Goal: Book appointment/travel/reservation

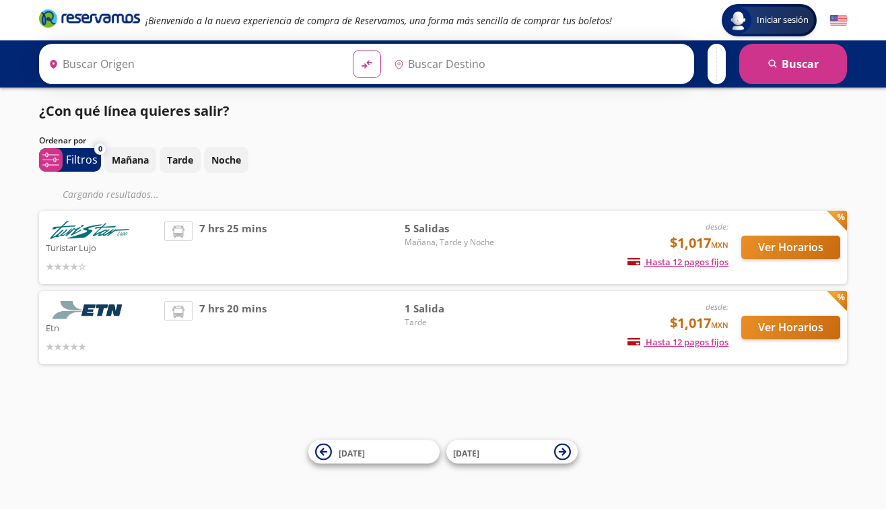
type input "Central del Sur (taxqueña), [GEOGRAPHIC_DATA]"
type input "[GEOGRAPHIC_DATA], [GEOGRAPHIC_DATA]"
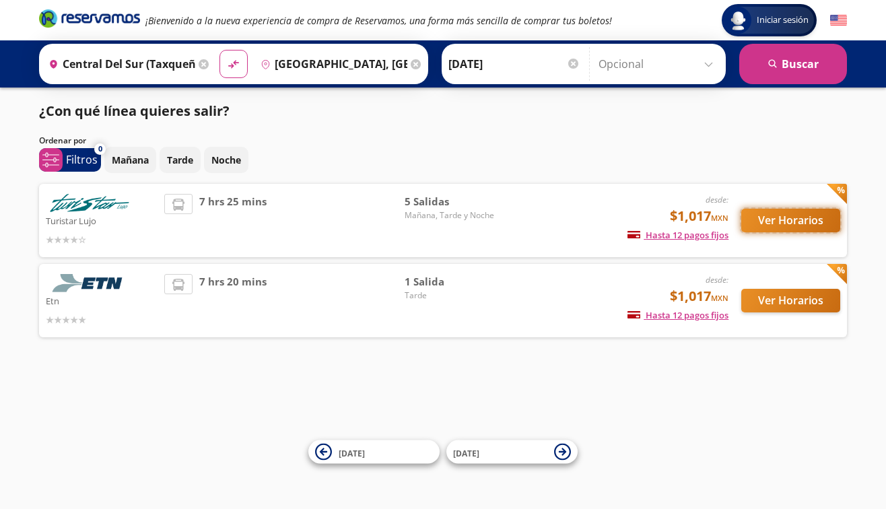
click at [788, 220] on button "Ver Horarios" at bounding box center [791, 221] width 99 height 24
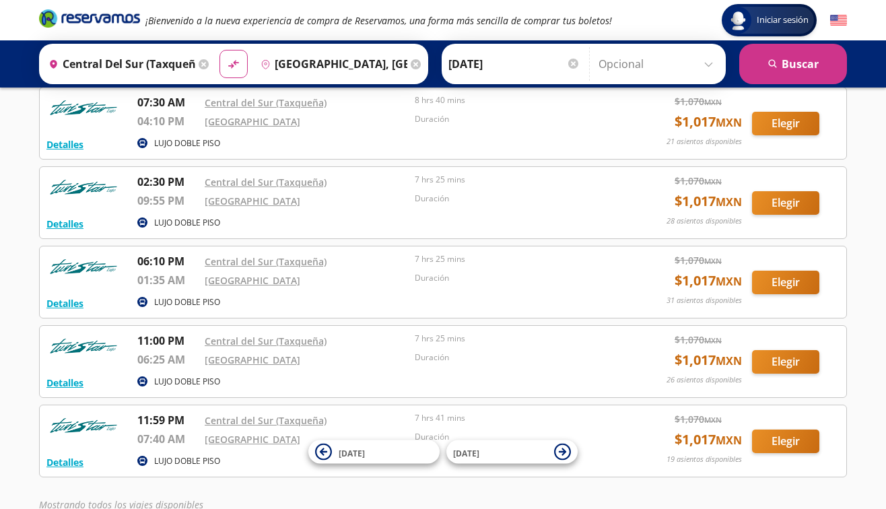
scroll to position [65, 0]
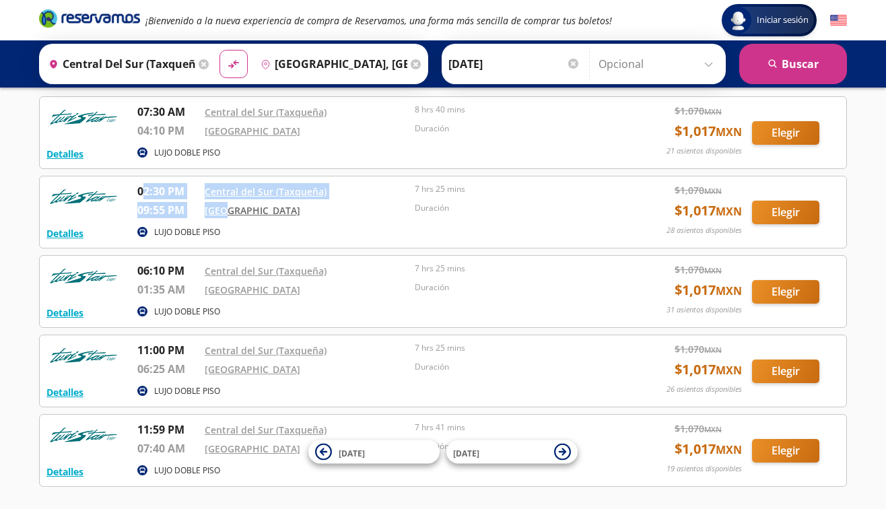
drag, startPoint x: 141, startPoint y: 191, endPoint x: 225, endPoint y: 216, distance: 88.0
click at [225, 216] on div "02:30 PM [GEOGRAPHIC_DATA] (Taxqueña) 09:55 PM [GEOGRAPHIC_DATA] 7 hrs 25 mins …" at bounding box center [377, 203] width 480 height 40
click at [229, 231] on div "LUJO DOBLE PISO" at bounding box center [377, 233] width 480 height 16
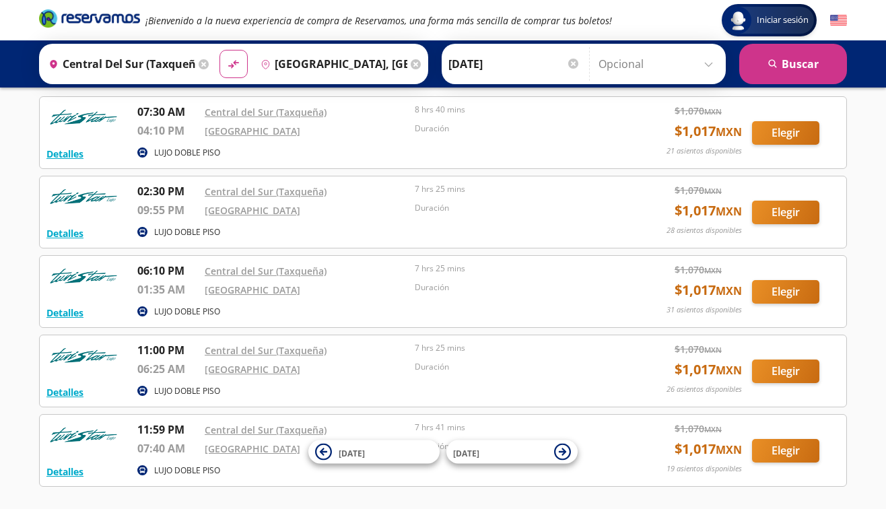
scroll to position [42, 0]
